Goal: Navigation & Orientation: Find specific page/section

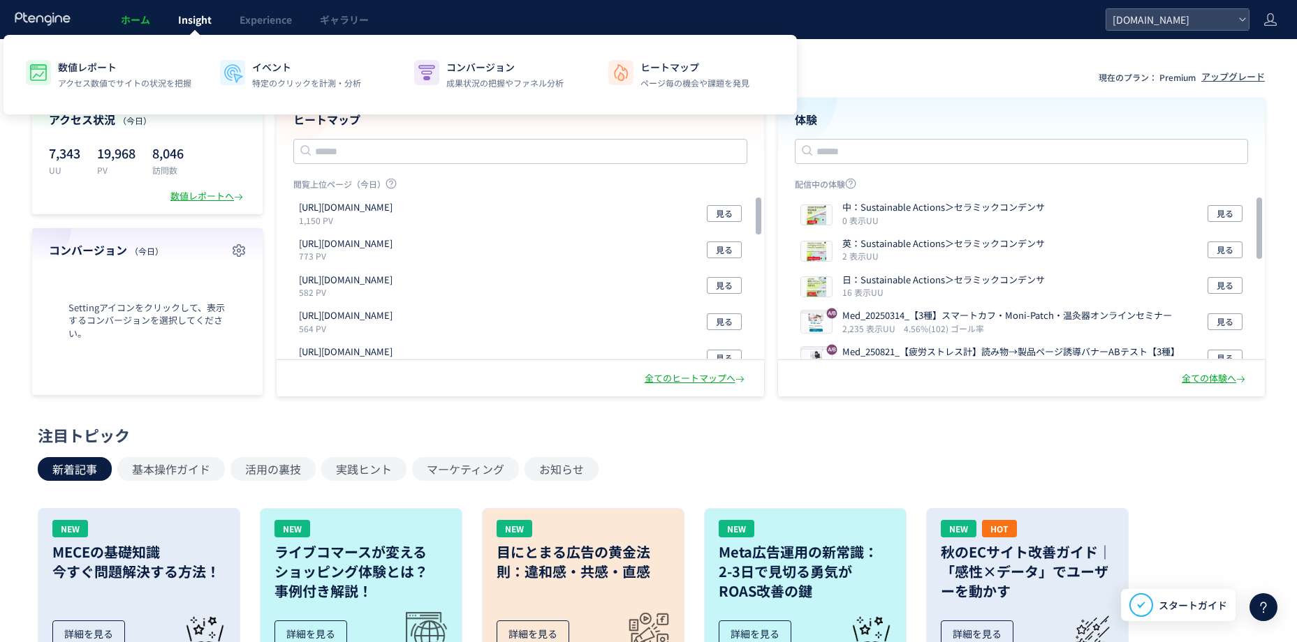
click at [186, 14] on span "Insight" at bounding box center [195, 20] width 34 height 14
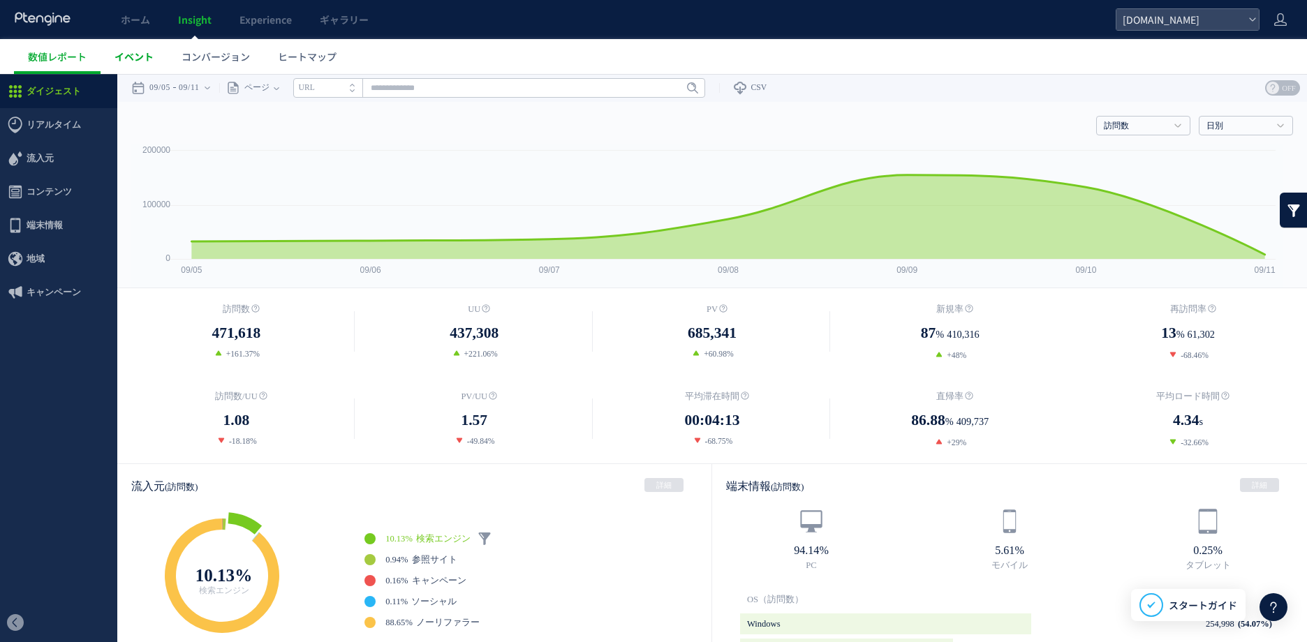
click at [160, 54] on link "イベント" at bounding box center [134, 56] width 67 height 35
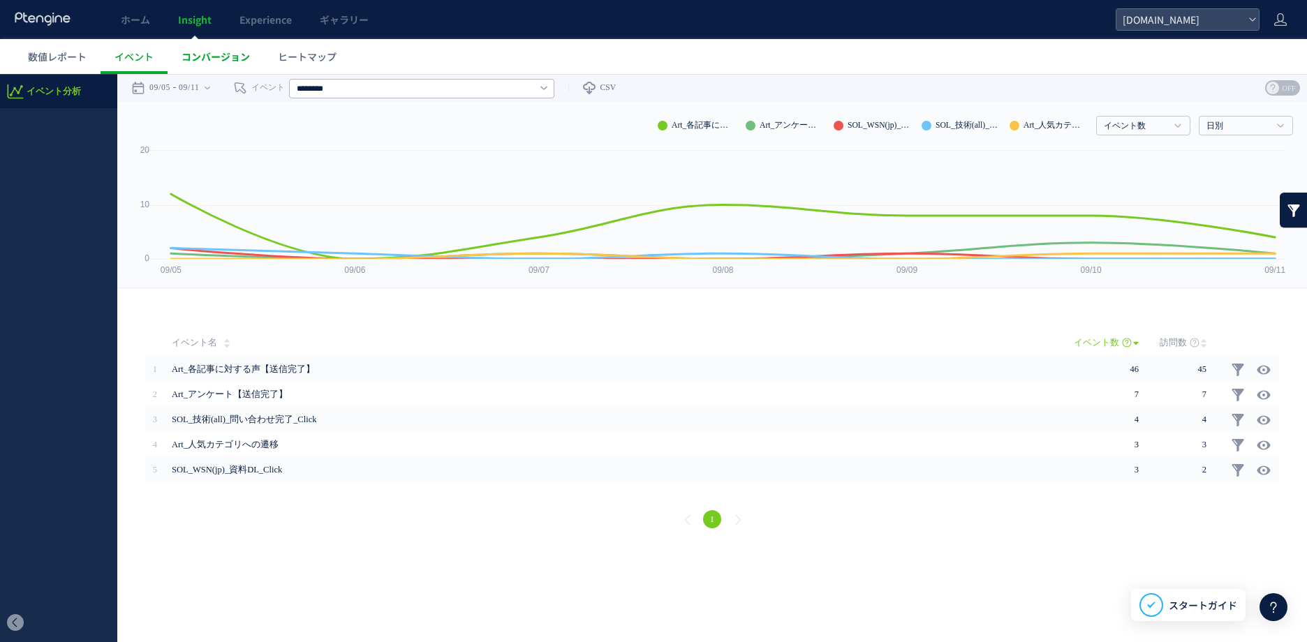
click at [224, 55] on span "コンバージョン" at bounding box center [216, 57] width 68 height 14
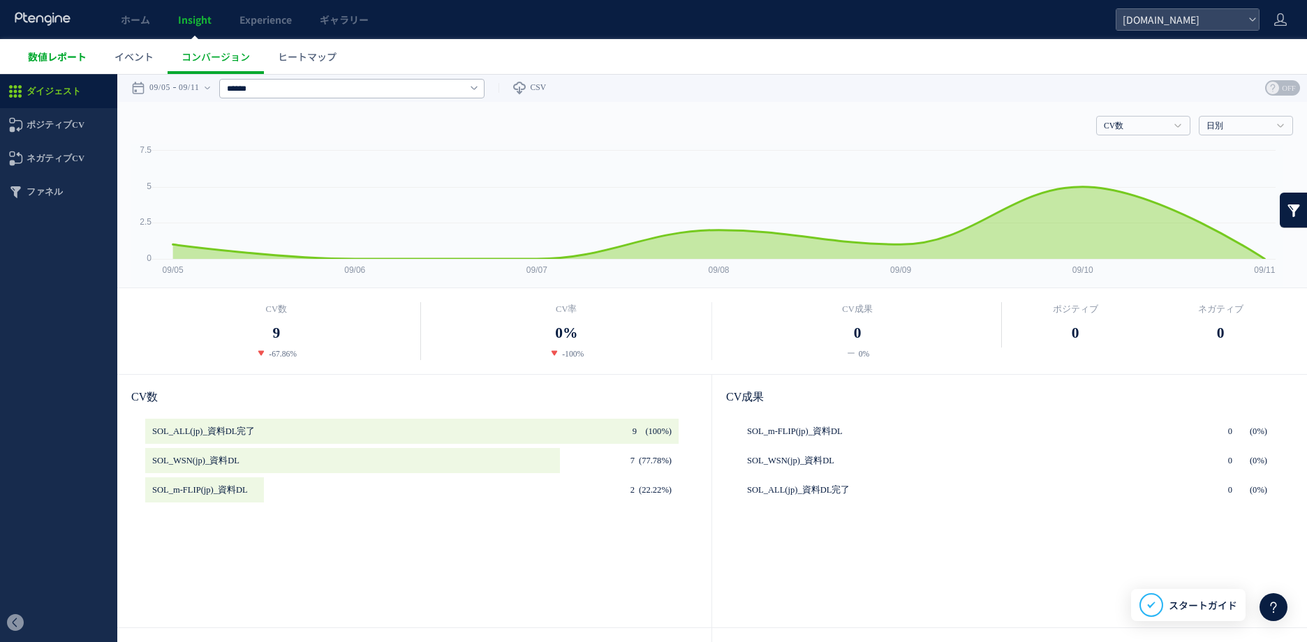
click at [56, 59] on span "数値レポート" at bounding box center [57, 57] width 59 height 14
